Goal: Task Accomplishment & Management: Use online tool/utility

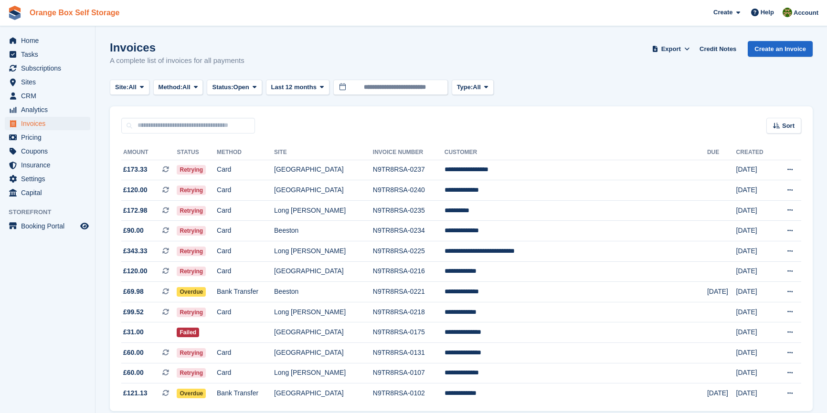
scroll to position [41, 0]
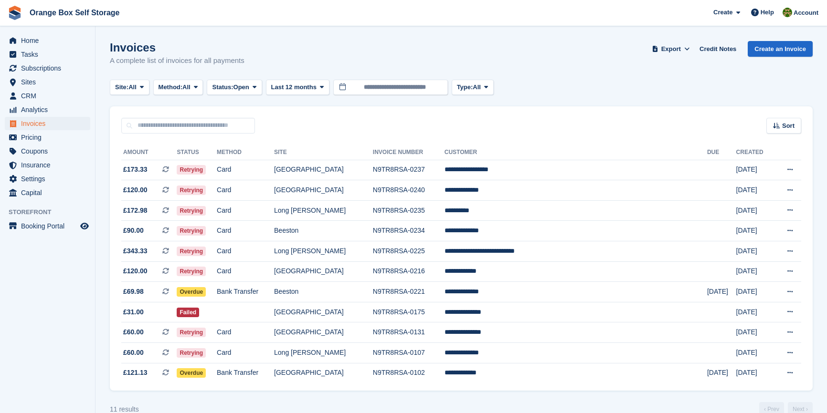
scroll to position [21, 0]
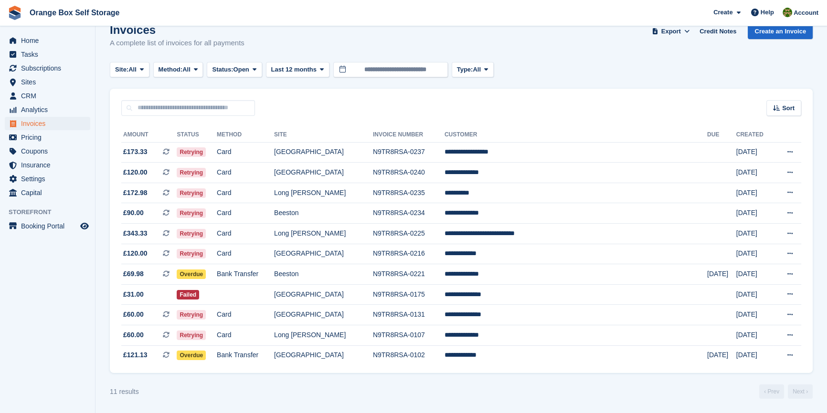
click at [434, 385] on div "11 results ‹ Prev Next ›" at bounding box center [461, 392] width 703 height 14
click at [294, 406] on section "Invoices A complete list of invoices for all payments Export Export Invoices Ex…" at bounding box center [460, 197] width 731 height 431
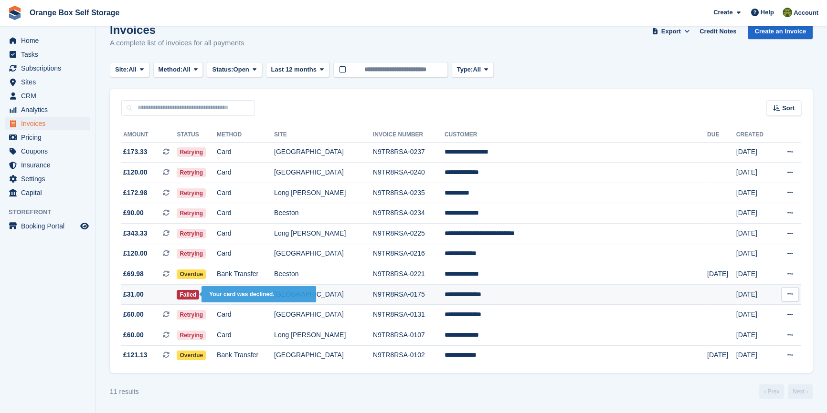
click at [199, 295] on span "Failed" at bounding box center [188, 295] width 22 height 10
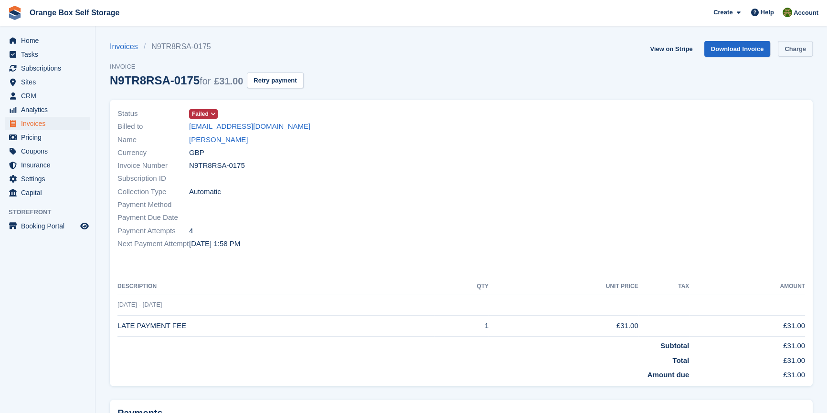
click at [799, 50] on link "Charge" at bounding box center [795, 49] width 35 height 16
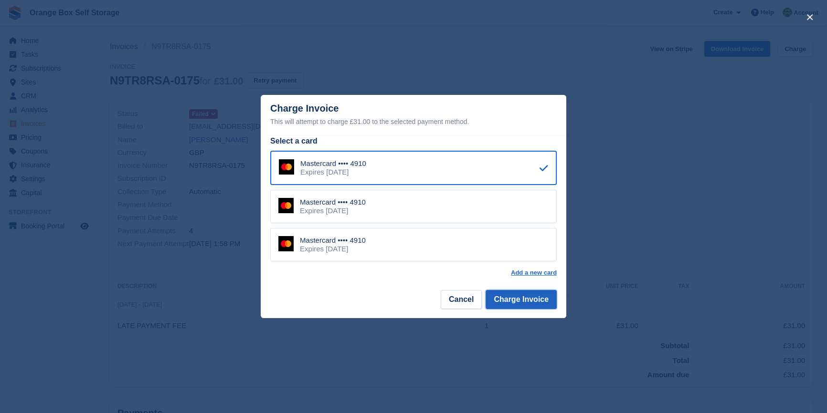
click at [536, 298] on button "Charge Invoice" at bounding box center [520, 299] width 71 height 19
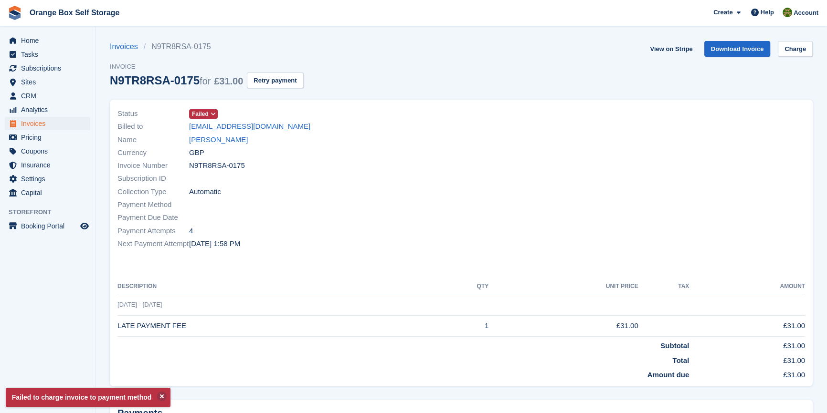
click at [523, 235] on div at bounding box center [635, 179] width 349 height 155
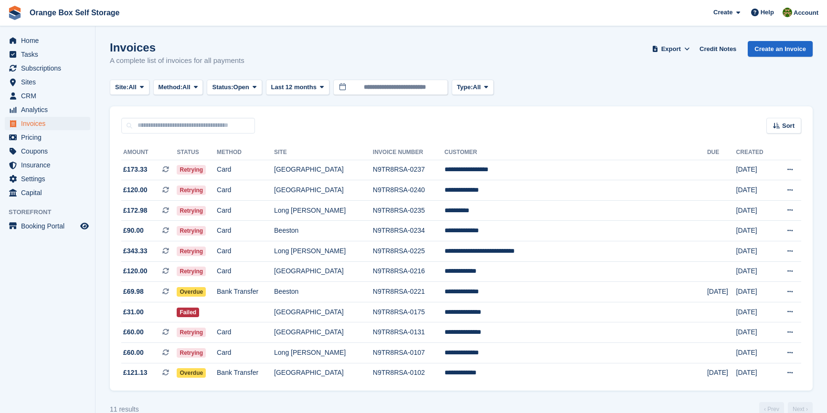
scroll to position [21, 0]
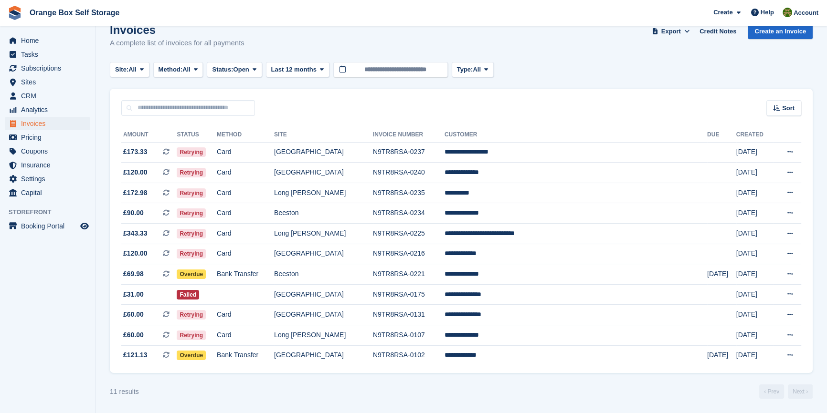
click at [405, 392] on div "11 results ‹ Prev Next ›" at bounding box center [461, 392] width 703 height 14
